Goal: Transaction & Acquisition: Purchase product/service

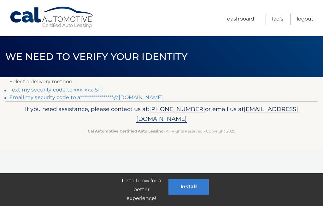
click at [53, 93] on link "Text my security code to xxx-xxx-5111" at bounding box center [56, 90] width 94 height 6
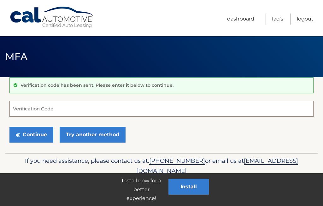
click at [47, 111] on input "Verification Code" at bounding box center [161, 109] width 304 height 16
type input "943713"
click at [30, 135] on button "Continue" at bounding box center [31, 135] width 44 height 16
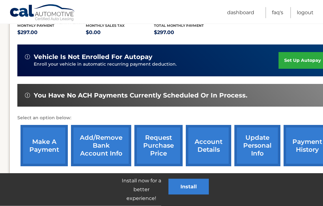
scroll to position [138, 0]
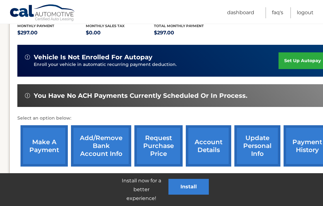
click at [40, 148] on link "make a payment" at bounding box center [43, 145] width 47 height 41
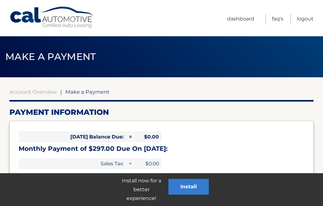
select select "MDZlYzA2MTgtYmMxYy00ZWMxLTg4N2YtYjI2N2Y4NTRlMDli"
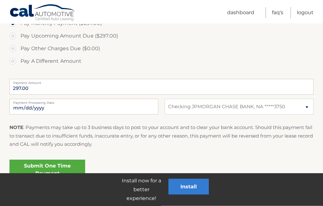
scroll to position [214, 0]
click at [57, 171] on link "Submit One Time Payment" at bounding box center [47, 170] width 76 height 20
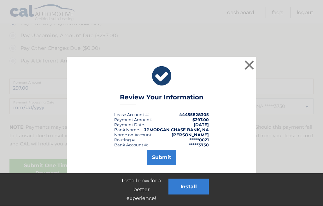
scroll to position [214, 0]
click at [165, 156] on button "Submit" at bounding box center [161, 157] width 29 height 15
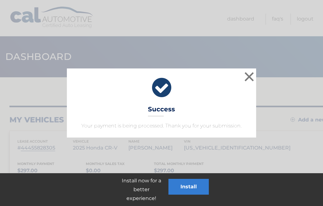
click at [255, 77] on button "×" at bounding box center [249, 76] width 13 height 13
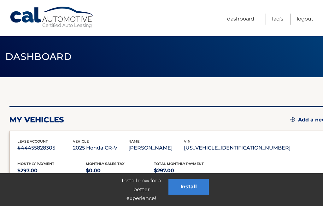
click at [307, 20] on link "Logout" at bounding box center [305, 19] width 17 height 11
